Goal: Find specific page/section: Find specific page/section

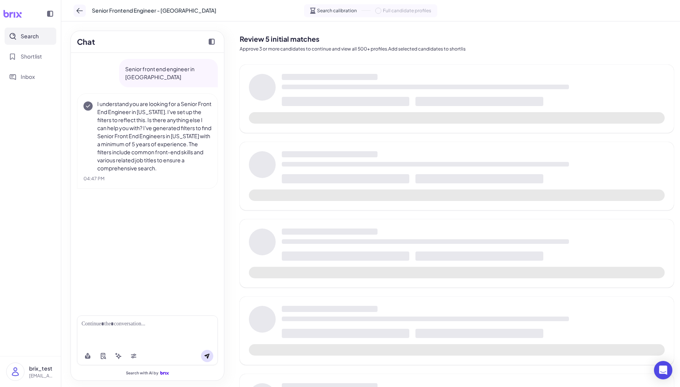
click at [78, 13] on icon at bounding box center [80, 11] width 8 height 8
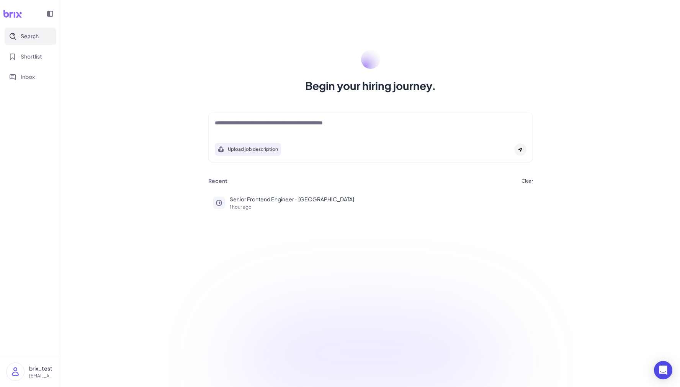
click at [23, 15] on div at bounding box center [30, 13] width 55 height 15
click at [8, 21] on div at bounding box center [30, 13] width 55 height 15
click at [16, 8] on div at bounding box center [30, 13] width 55 height 15
click at [21, 80] on span "Inbox" at bounding box center [28, 77] width 14 height 8
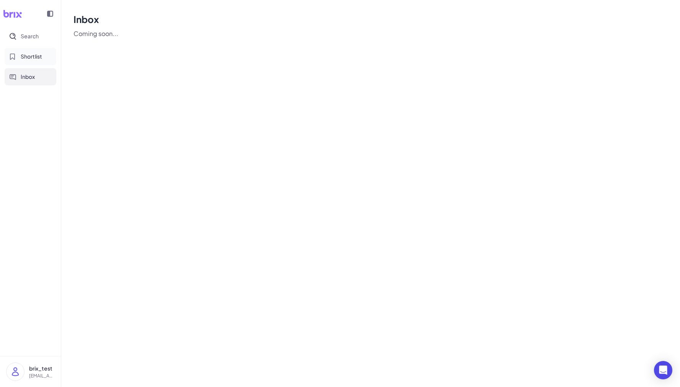
click at [23, 59] on span "Shortlist" at bounding box center [31, 56] width 21 height 8
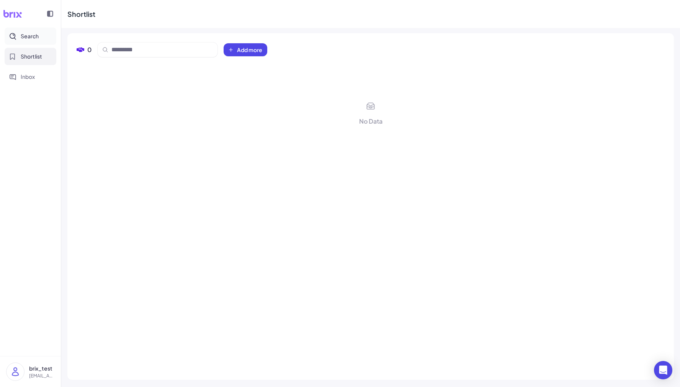
click at [26, 44] on button "Search" at bounding box center [31, 36] width 52 height 17
